Goal: Task Accomplishment & Management: Use online tool/utility

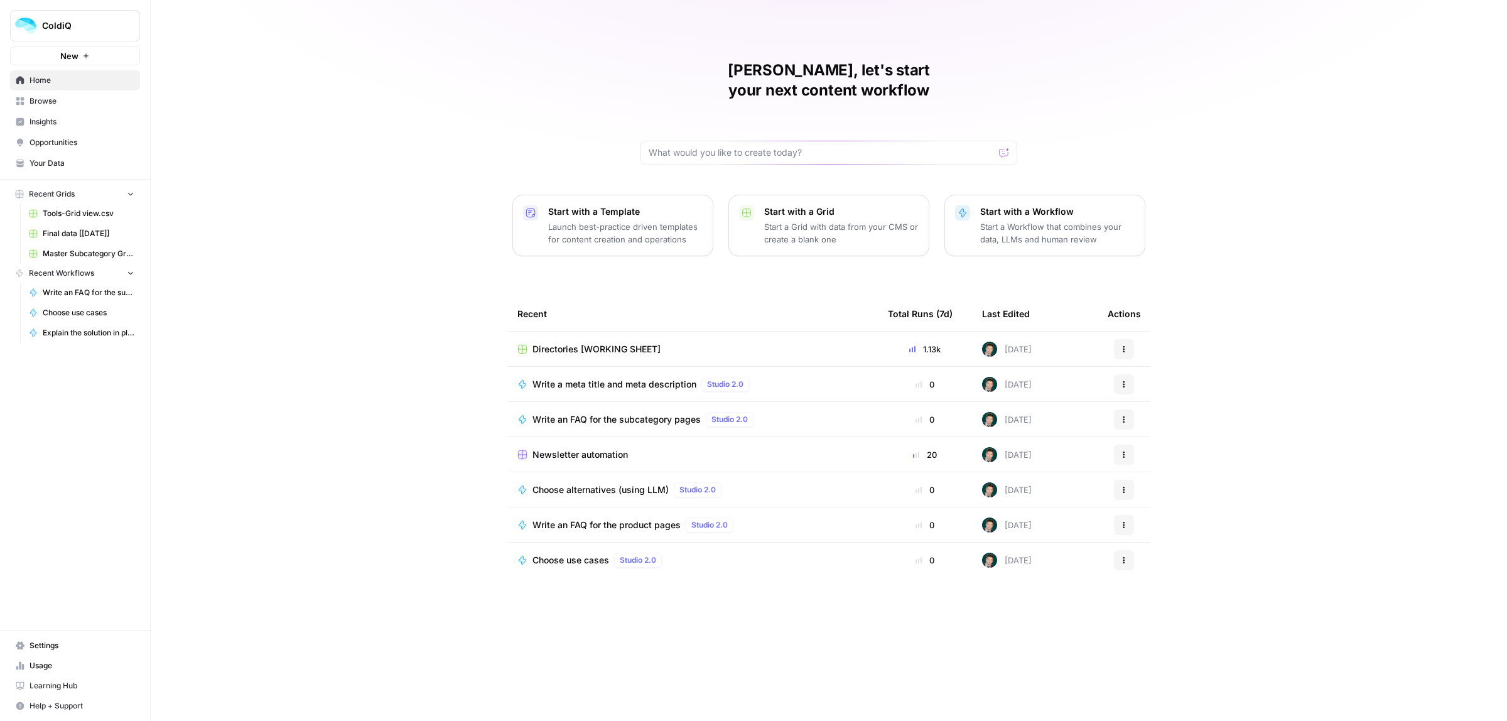
click at [598, 343] on span "Directories [WORKING SHEET]" at bounding box center [596, 349] width 128 height 13
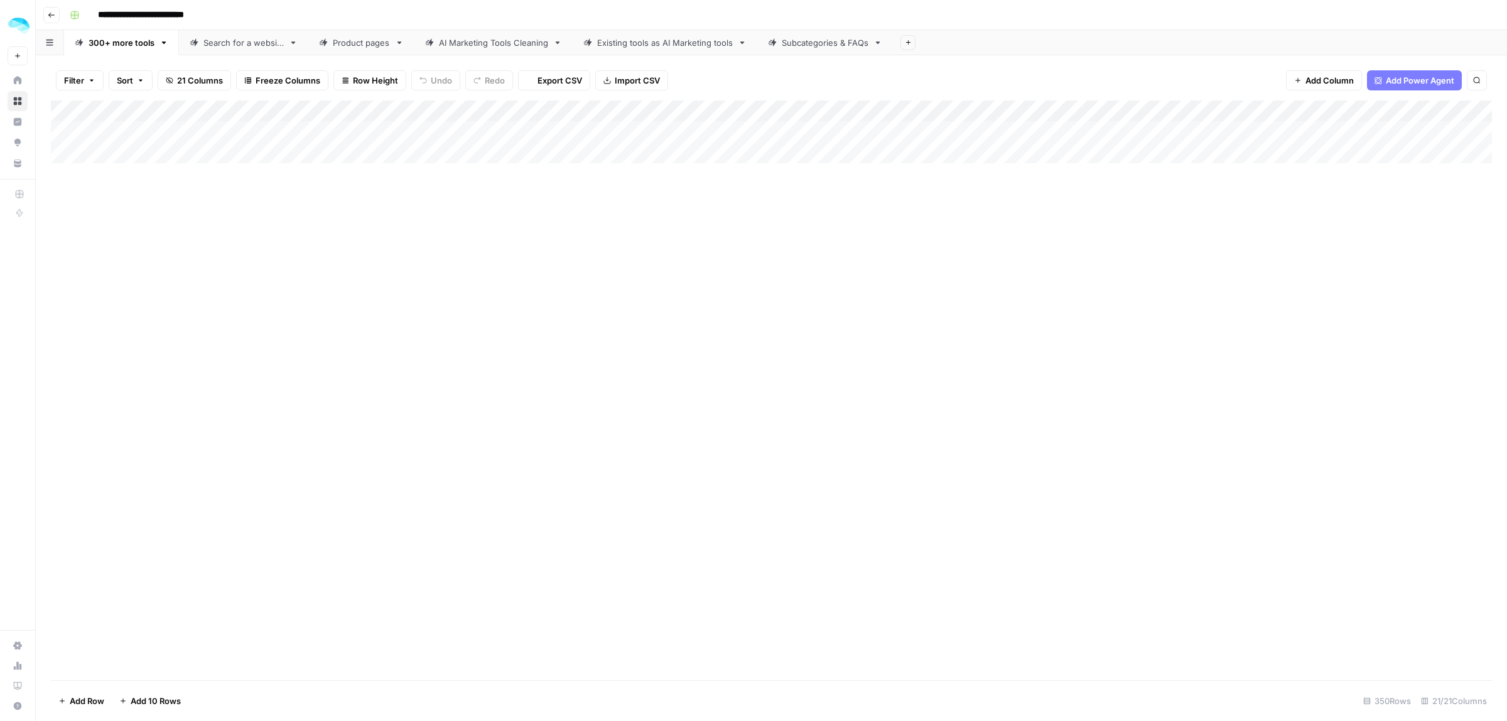
click at [335, 43] on div "Product pages" at bounding box center [361, 42] width 57 height 13
click at [1288, 19] on div "**********" at bounding box center [780, 15] width 1430 height 20
click at [136, 654] on div "Add Column" at bounding box center [771, 390] width 1441 height 580
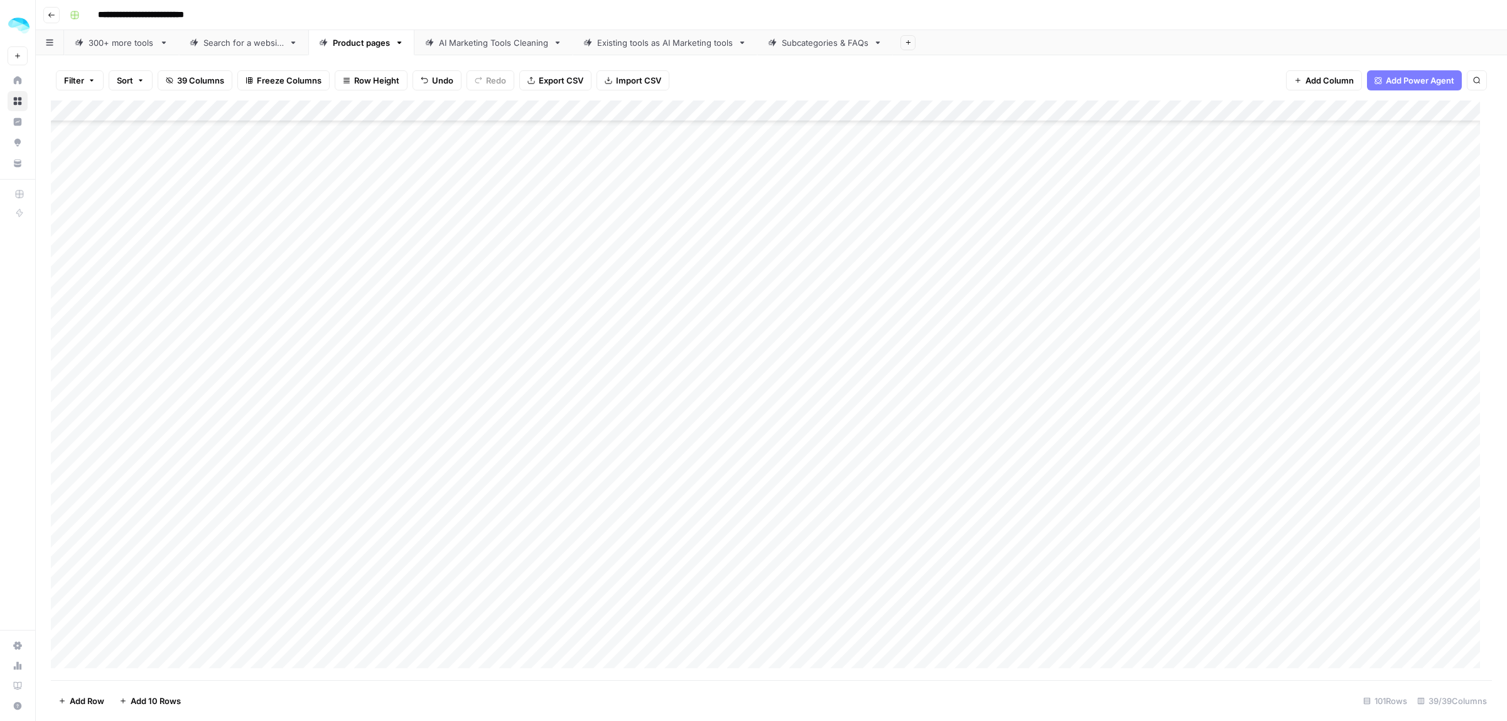
scroll to position [1629, 0]
click at [143, 43] on div "300+ more tools" at bounding box center [122, 42] width 66 height 13
click at [162, 602] on div "Add Column" at bounding box center [771, 390] width 1441 height 580
click at [207, 618] on div "Add Column" at bounding box center [771, 390] width 1441 height 580
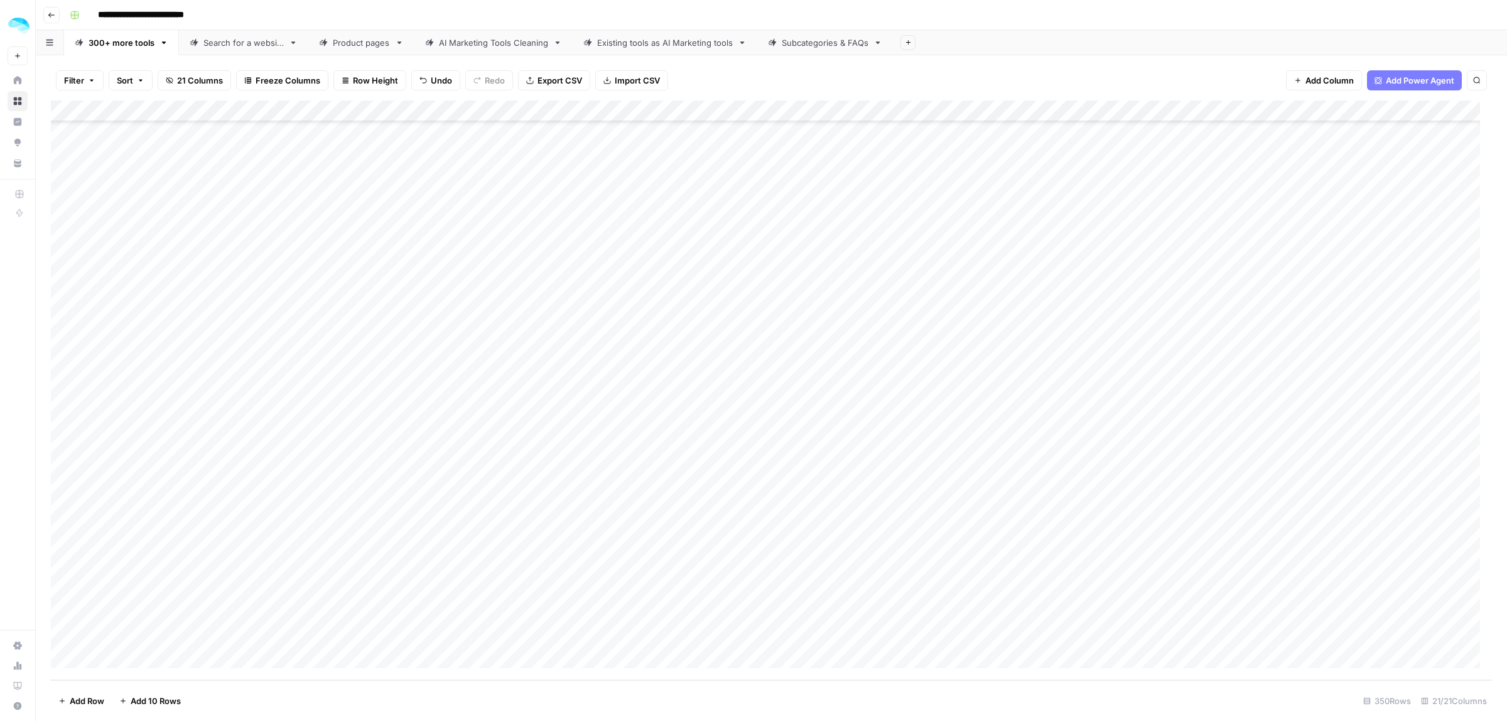
click at [78, 591] on div "Add Column" at bounding box center [771, 390] width 1441 height 580
click at [82, 625] on div "Add Column" at bounding box center [771, 390] width 1441 height 580
drag, startPoint x: 415, startPoint y: 598, endPoint x: 418, endPoint y: 626, distance: 28.4
click at [418, 626] on div "Add Column" at bounding box center [771, 390] width 1441 height 580
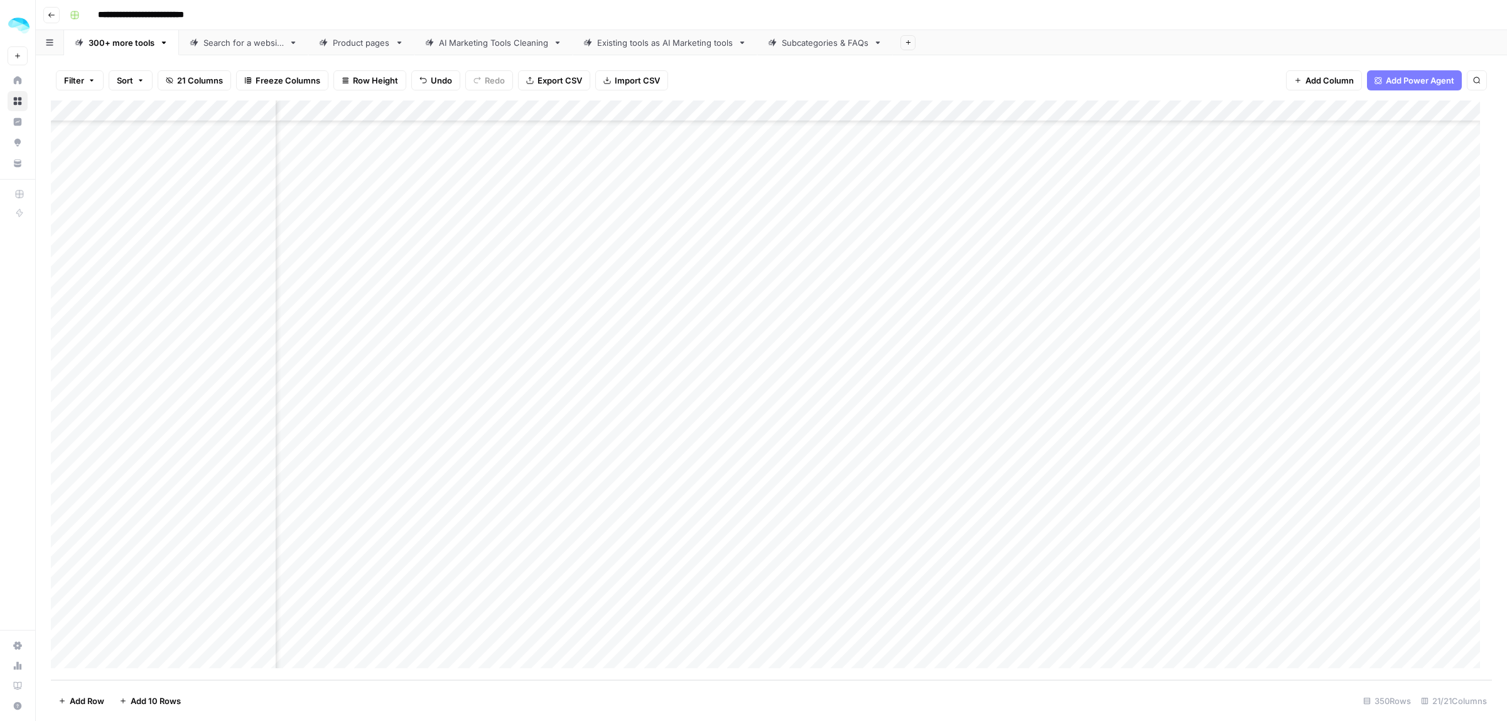
drag, startPoint x: 755, startPoint y: 600, endPoint x: 755, endPoint y: 630, distance: 29.5
click at [755, 630] on div "Add Column" at bounding box center [771, 390] width 1441 height 580
drag, startPoint x: 1022, startPoint y: 600, endPoint x: 1024, endPoint y: 623, distance: 23.3
click at [1024, 623] on div "Add Column" at bounding box center [771, 390] width 1441 height 580
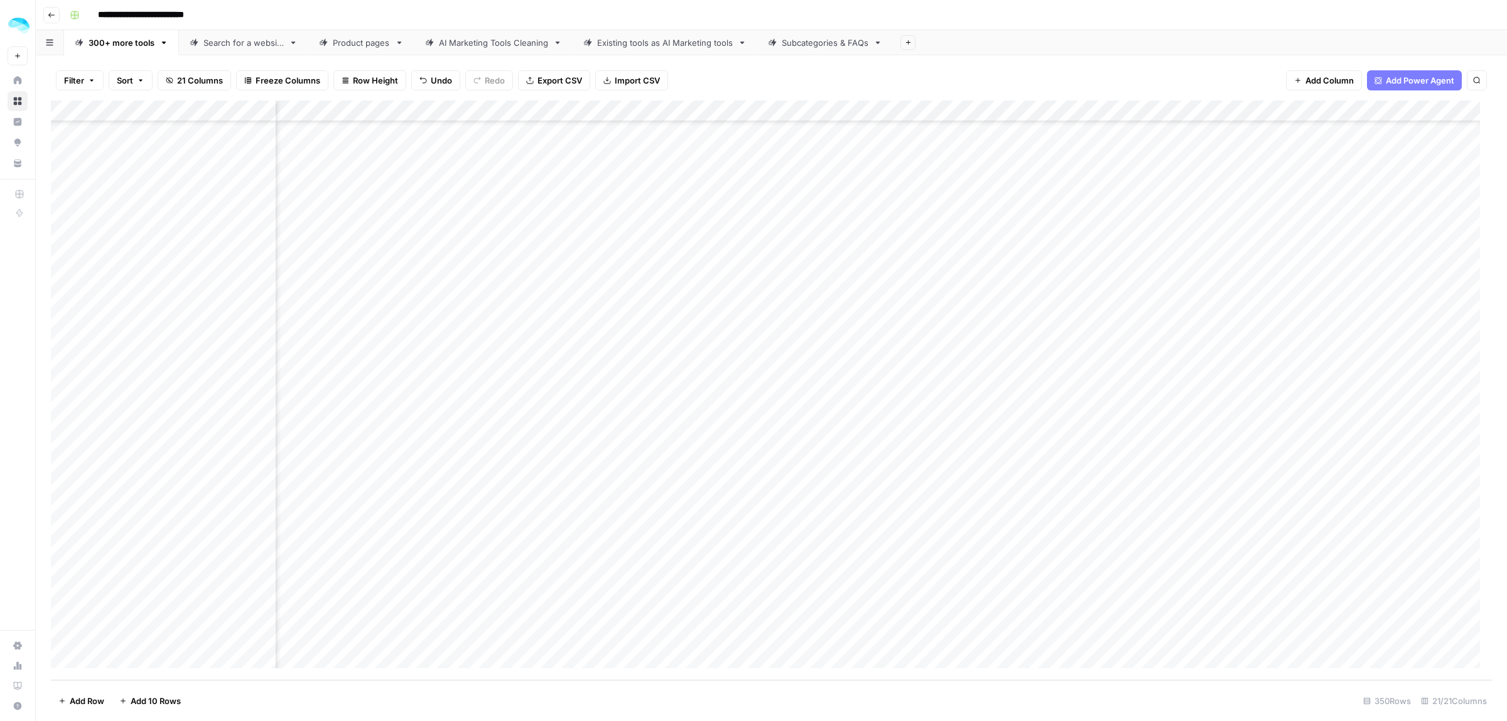
drag, startPoint x: 808, startPoint y: 613, endPoint x: 805, endPoint y: 634, distance: 21.6
click at [805, 634] on div "Add Column" at bounding box center [771, 390] width 1441 height 580
drag, startPoint x: 1138, startPoint y: 597, endPoint x: 1138, endPoint y: 623, distance: 26.4
click at [1138, 623] on div "Add Column" at bounding box center [771, 390] width 1441 height 580
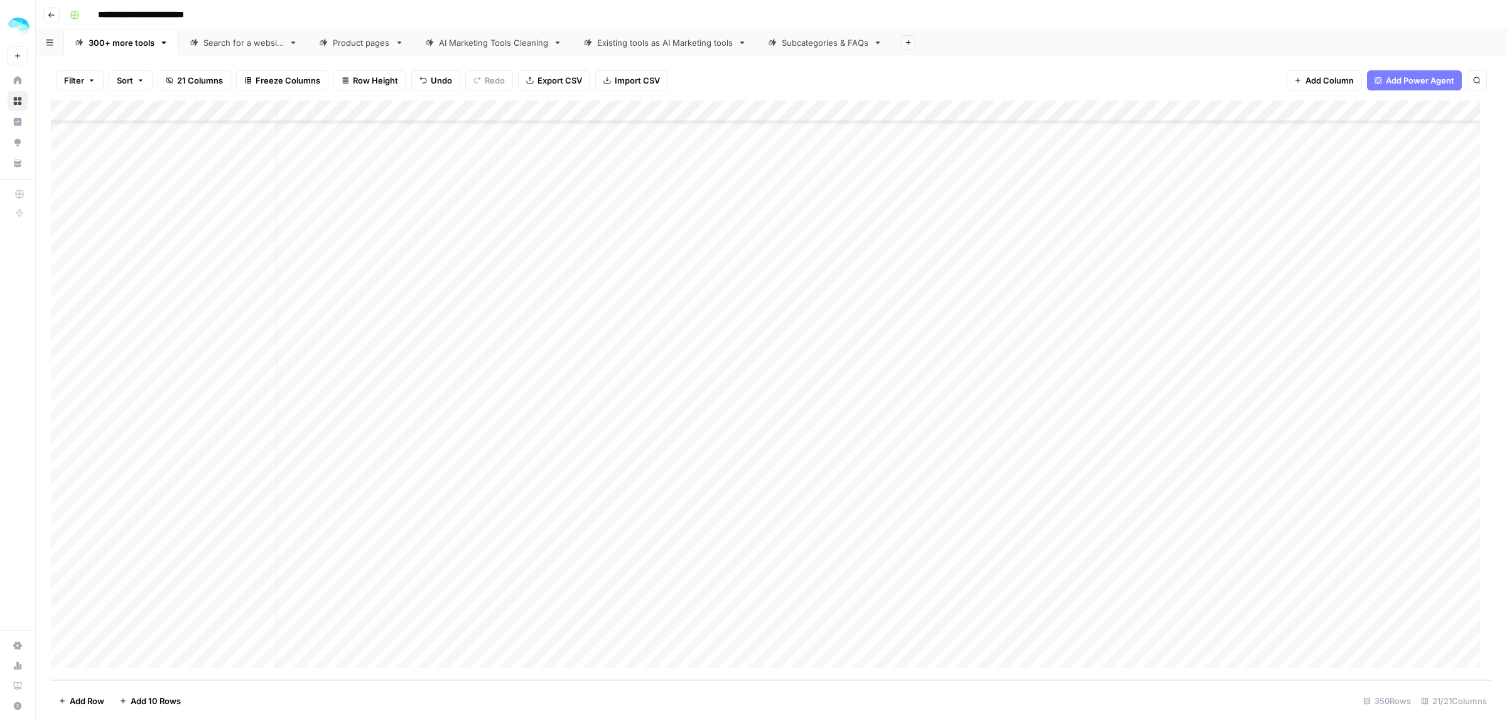
drag, startPoint x: 441, startPoint y: 598, endPoint x: 440, endPoint y: 629, distance: 30.8
click at [440, 629] on div "Add Column" at bounding box center [771, 390] width 1441 height 580
click at [695, 629] on div "Add Column" at bounding box center [771, 390] width 1441 height 580
click at [1071, 594] on div "Add Column" at bounding box center [771, 390] width 1441 height 580
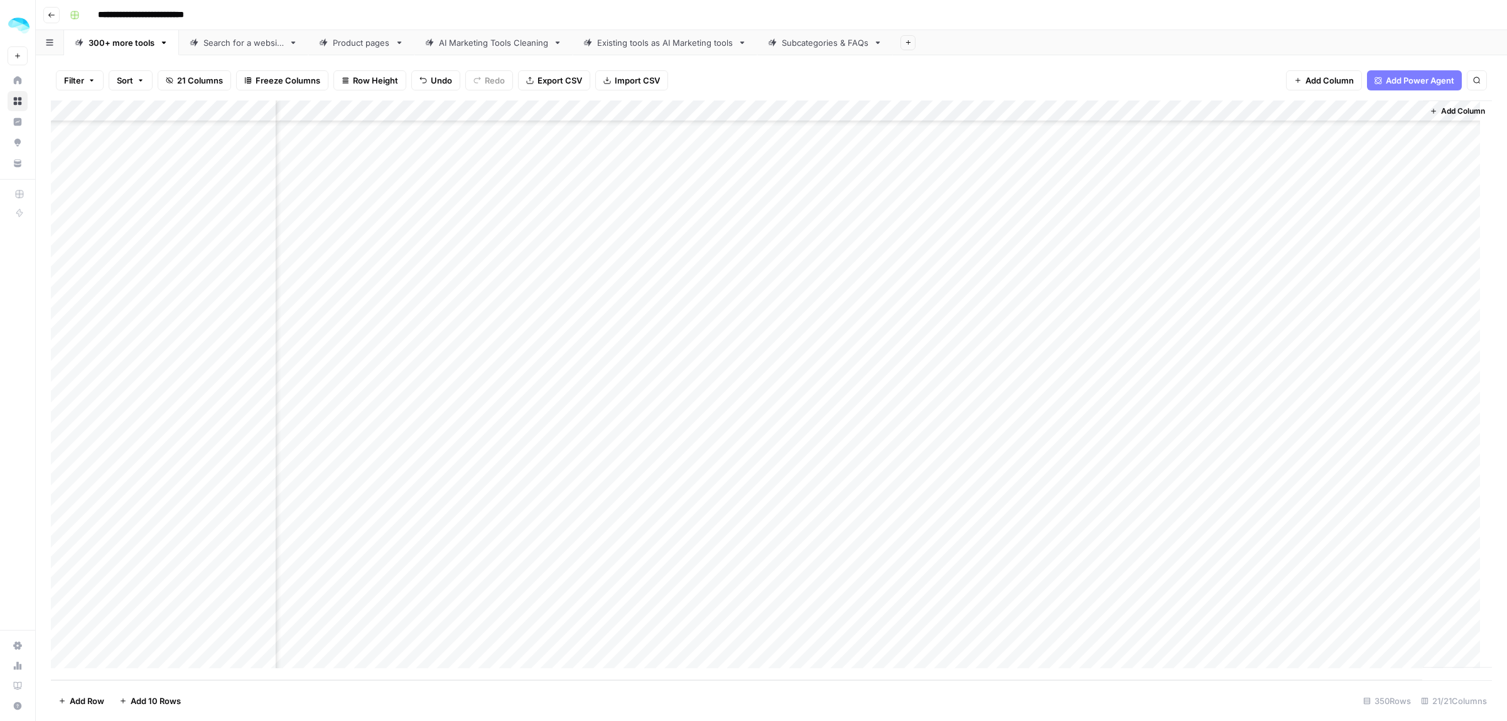
click at [1361, 602] on div "Add Column" at bounding box center [771, 390] width 1441 height 580
drag, startPoint x: 1373, startPoint y: 595, endPoint x: 1335, endPoint y: 595, distance: 38.3
click at [1335, 595] on input "**********" at bounding box center [1348, 596] width 201 height 15
click at [1082, 627] on div "Add Column" at bounding box center [771, 390] width 1441 height 580
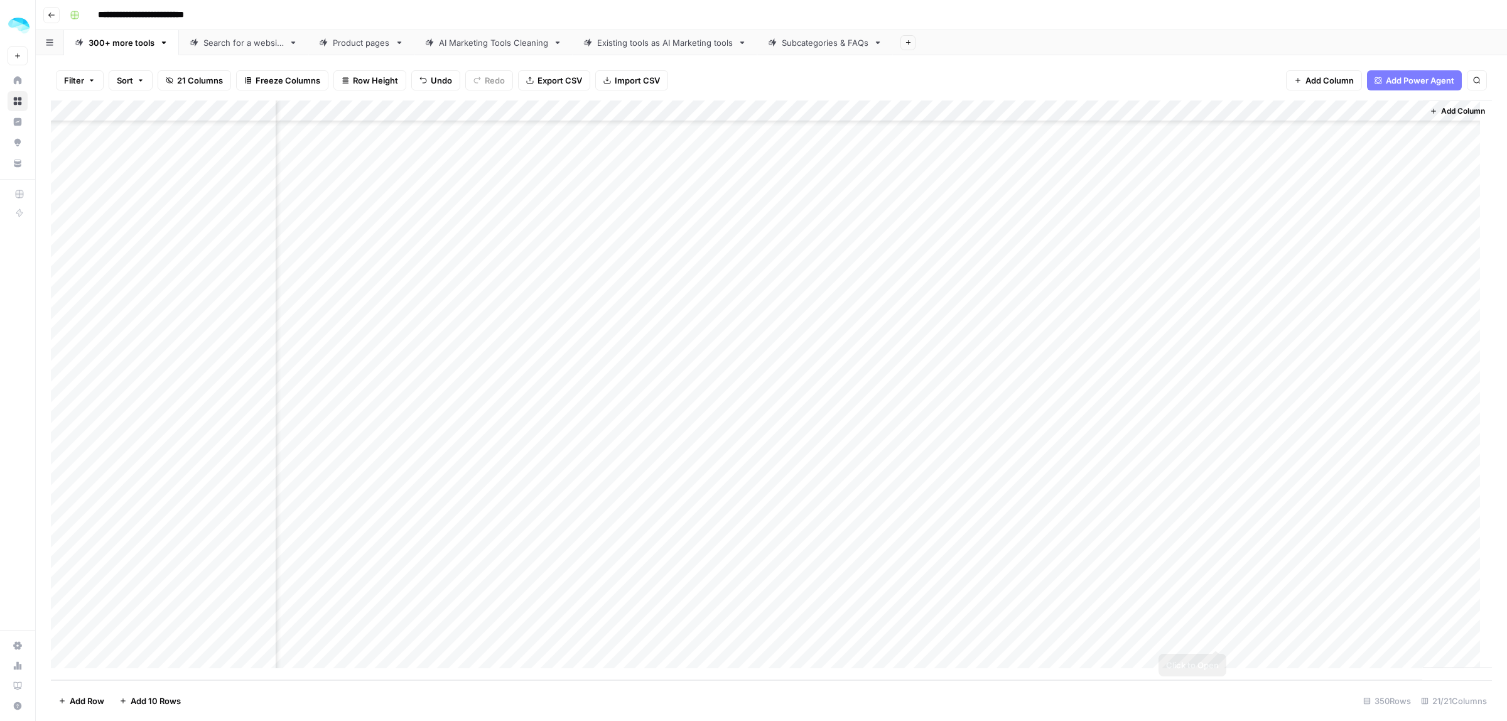
click at [1316, 641] on div "Add Column" at bounding box center [771, 390] width 1441 height 580
drag, startPoint x: 1382, startPoint y: 629, endPoint x: 1334, endPoint y: 632, distance: 47.8
click at [1334, 632] on input "**********" at bounding box center [1348, 629] width 201 height 15
click at [1300, 553] on div "Add Column" at bounding box center [771, 390] width 1441 height 580
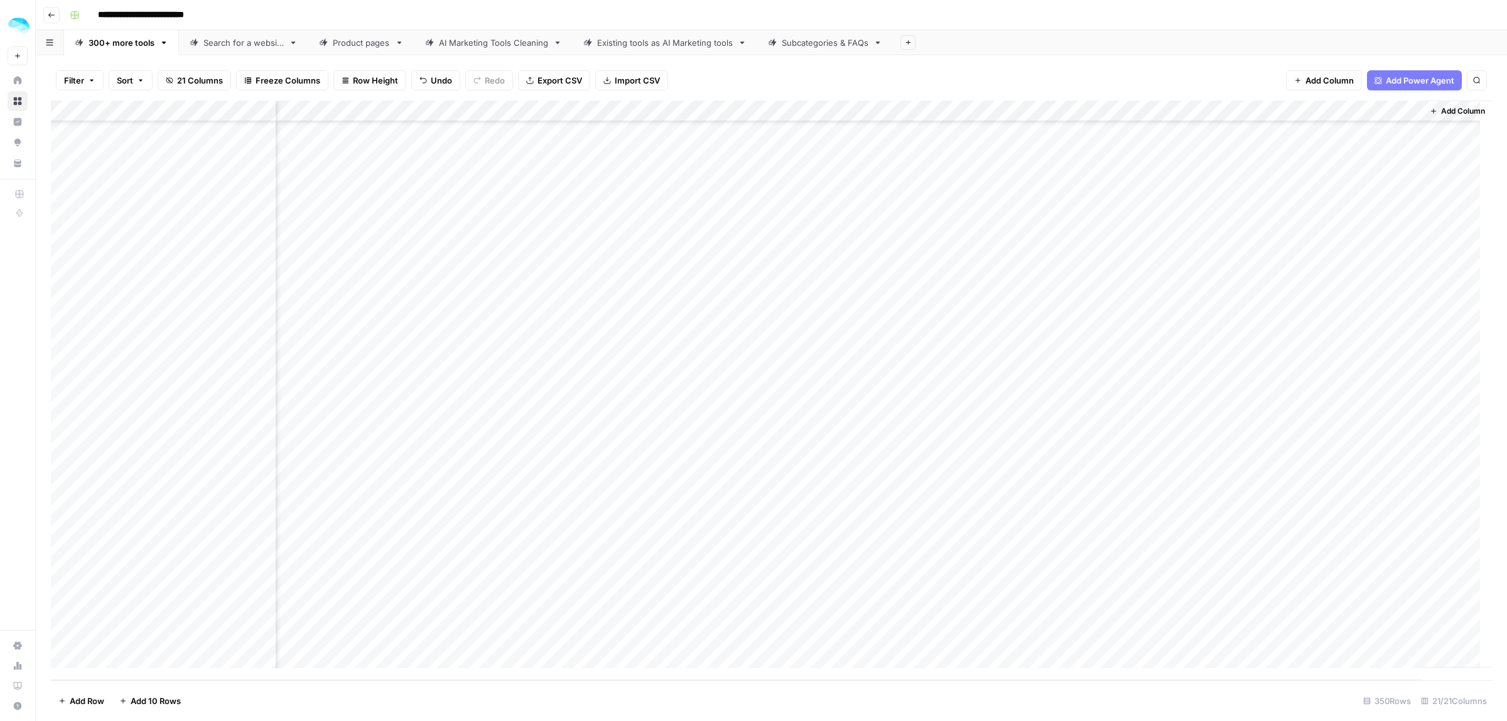
drag, startPoint x: 1285, startPoint y: 595, endPoint x: 1291, endPoint y: 633, distance: 38.1
click at [1291, 633] on div "Add Column" at bounding box center [771, 390] width 1441 height 580
